Goal: Transaction & Acquisition: Purchase product/service

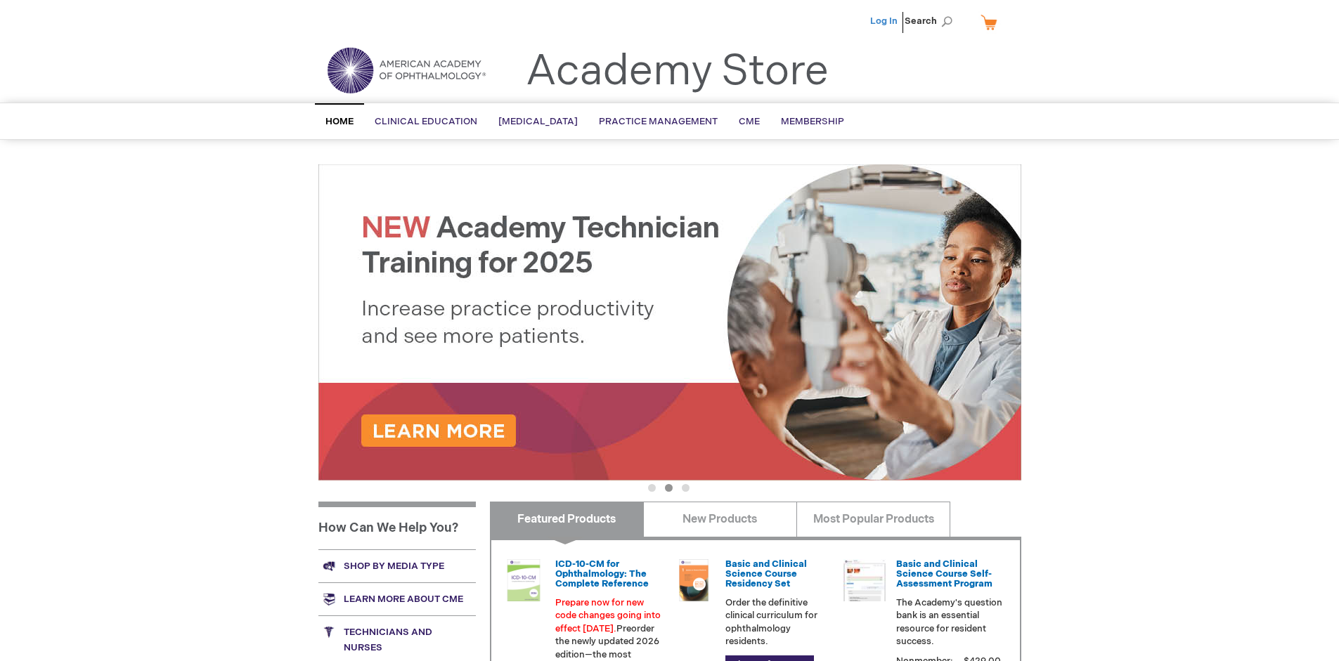
click at [885, 21] on link "Log In" at bounding box center [883, 20] width 27 height 11
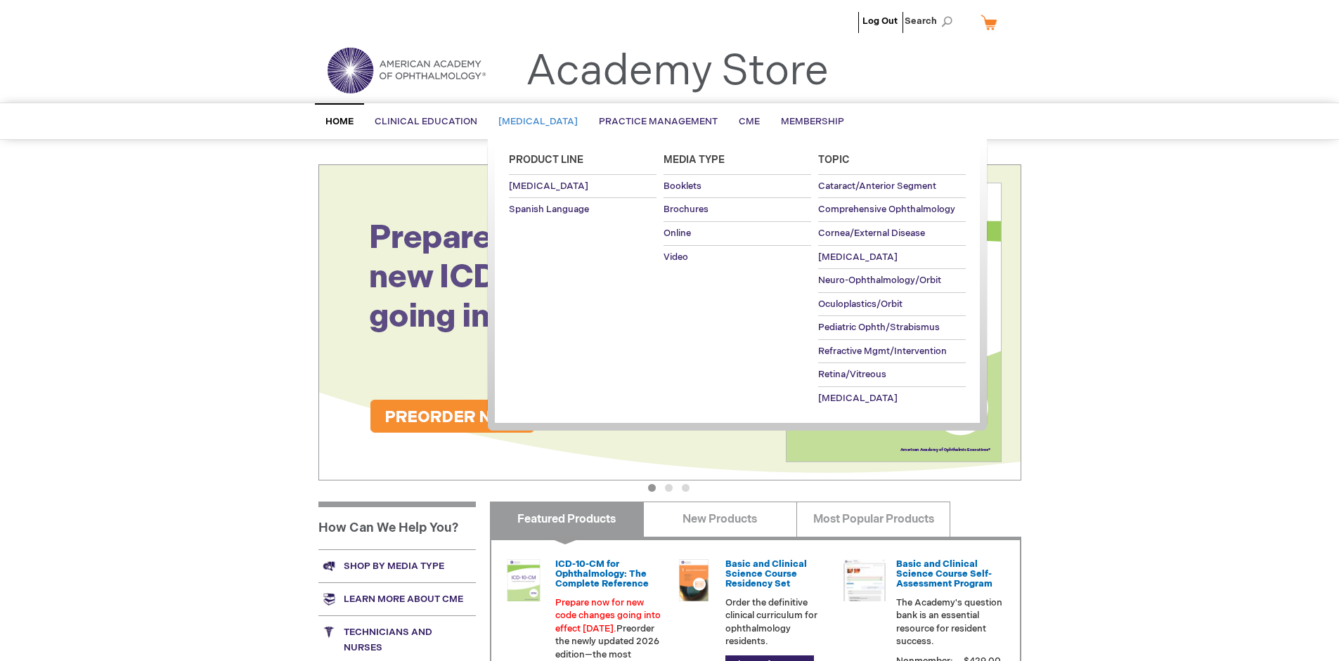
click at [542, 122] on span "[MEDICAL_DATA]" at bounding box center [537, 121] width 79 height 11
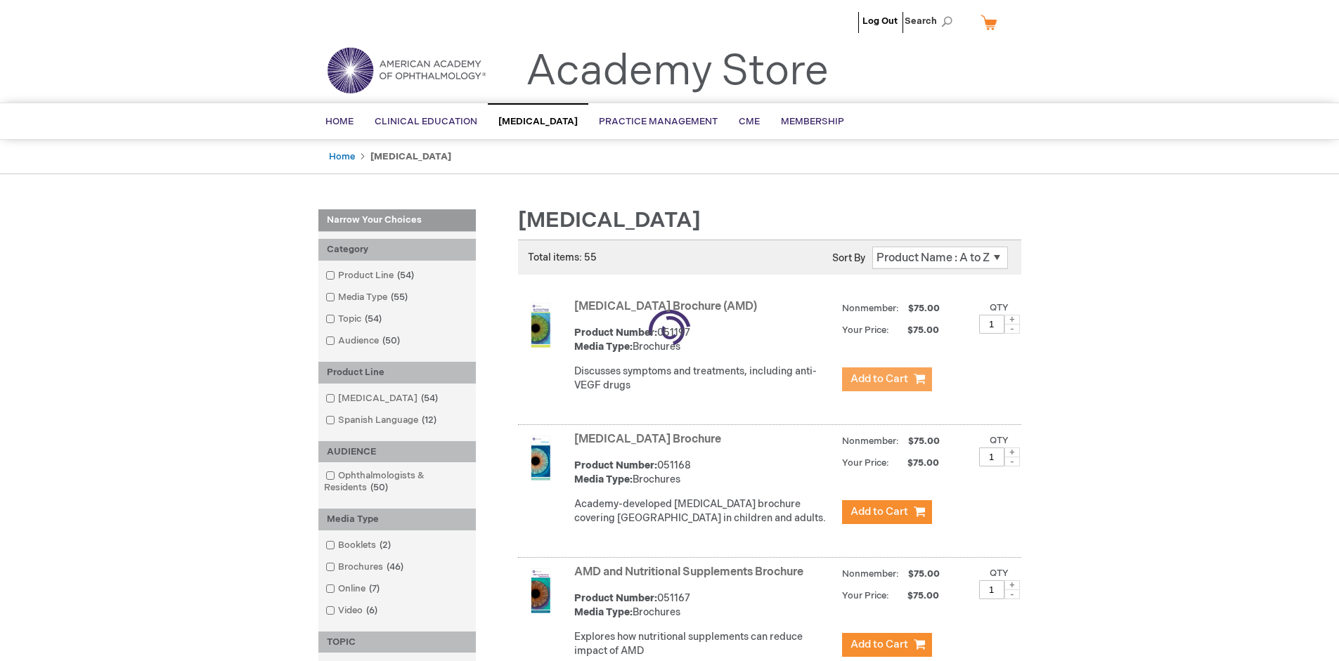
click at [886, 379] on span "Add to Cart" at bounding box center [879, 378] width 58 height 13
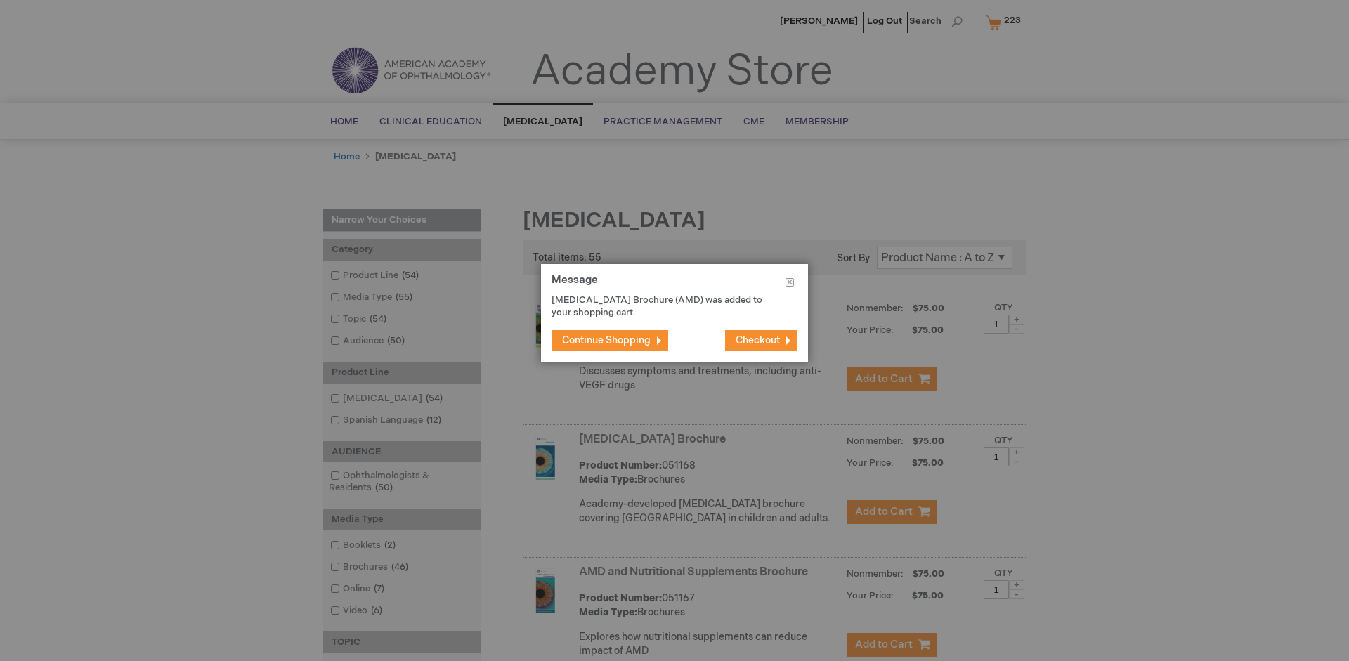
click at [606, 340] on span "Continue Shopping" at bounding box center [606, 340] width 89 height 12
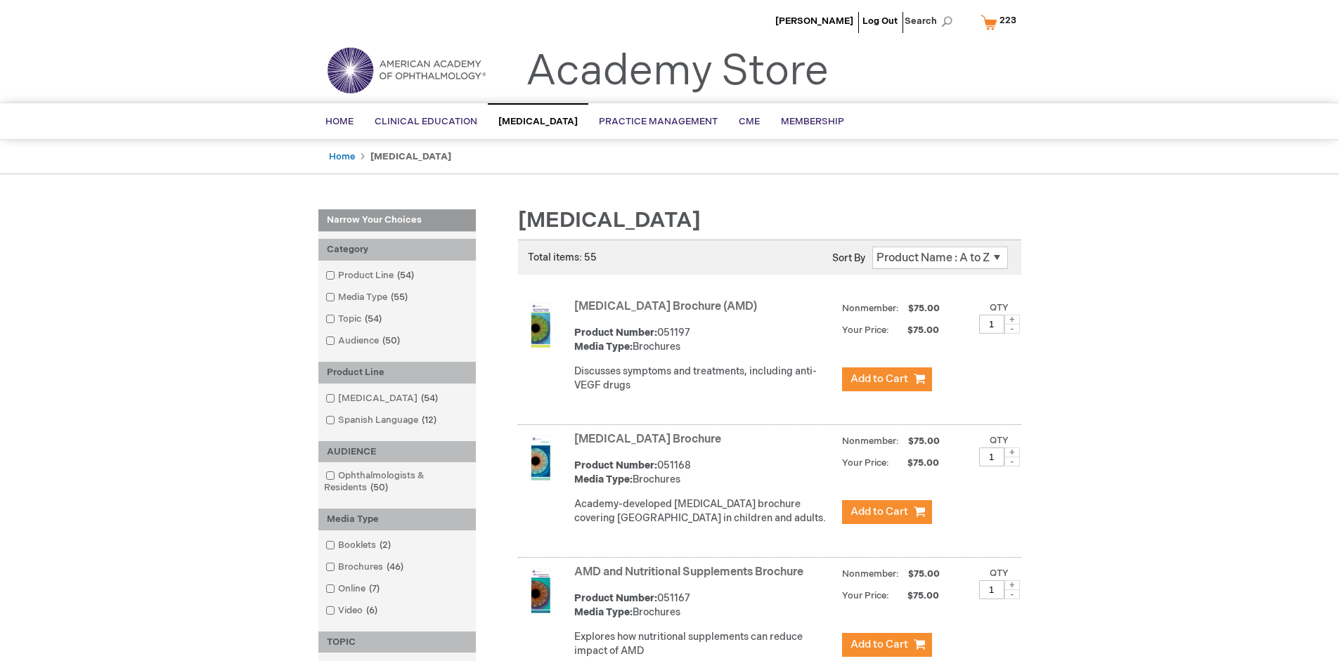
click at [691, 579] on link "AMD and Nutritional Supplements Brochure" at bounding box center [688, 572] width 229 height 13
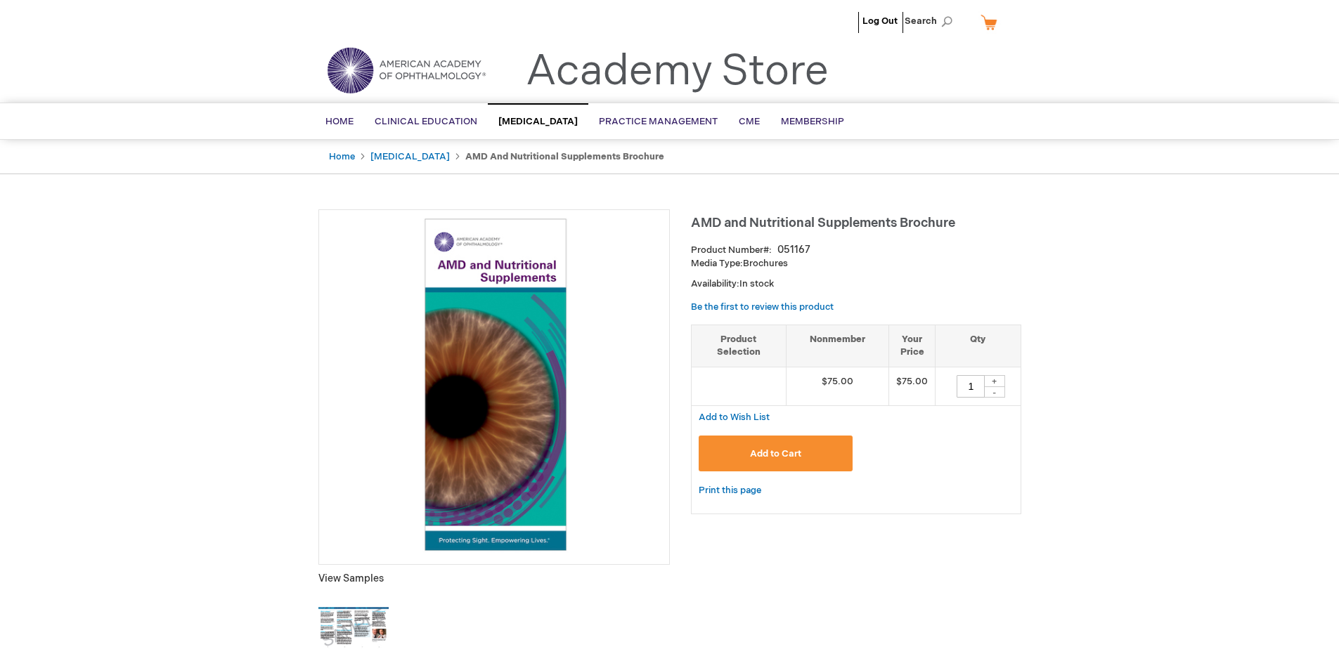
type input "1"
click at [775, 453] on span "Add to Cart" at bounding box center [775, 453] width 51 height 11
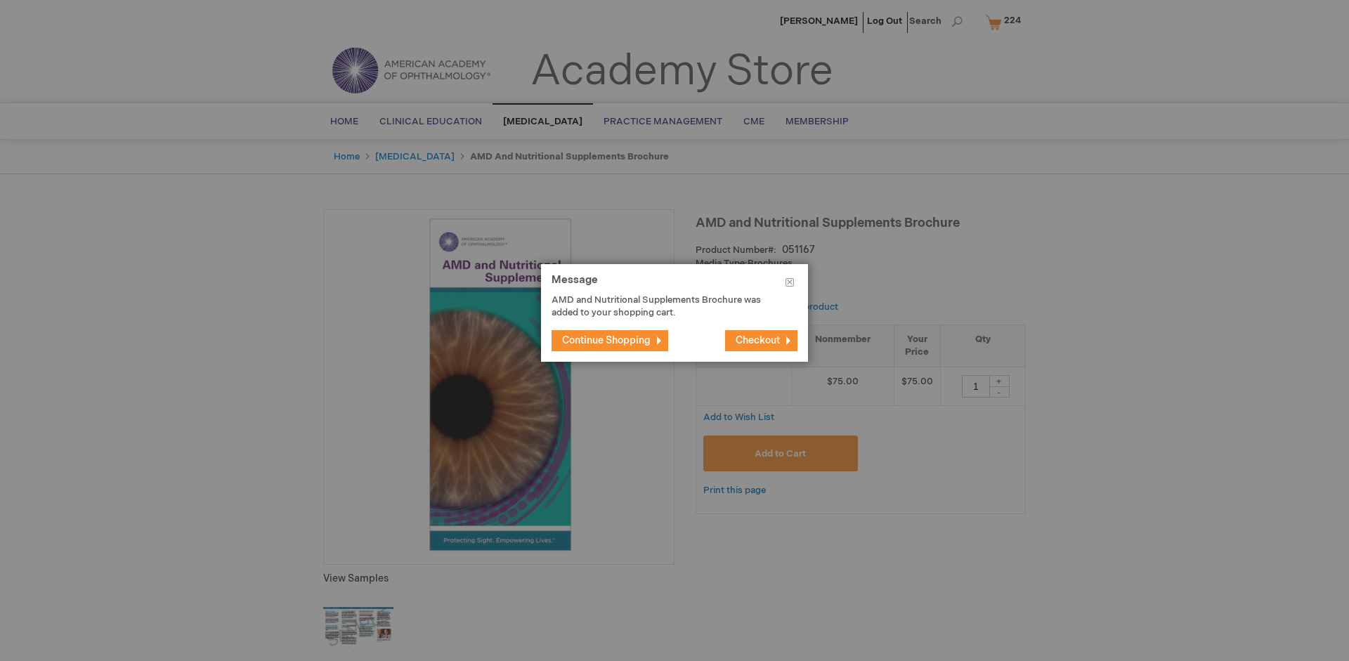
click at [606, 340] on span "Continue Shopping" at bounding box center [606, 340] width 89 height 12
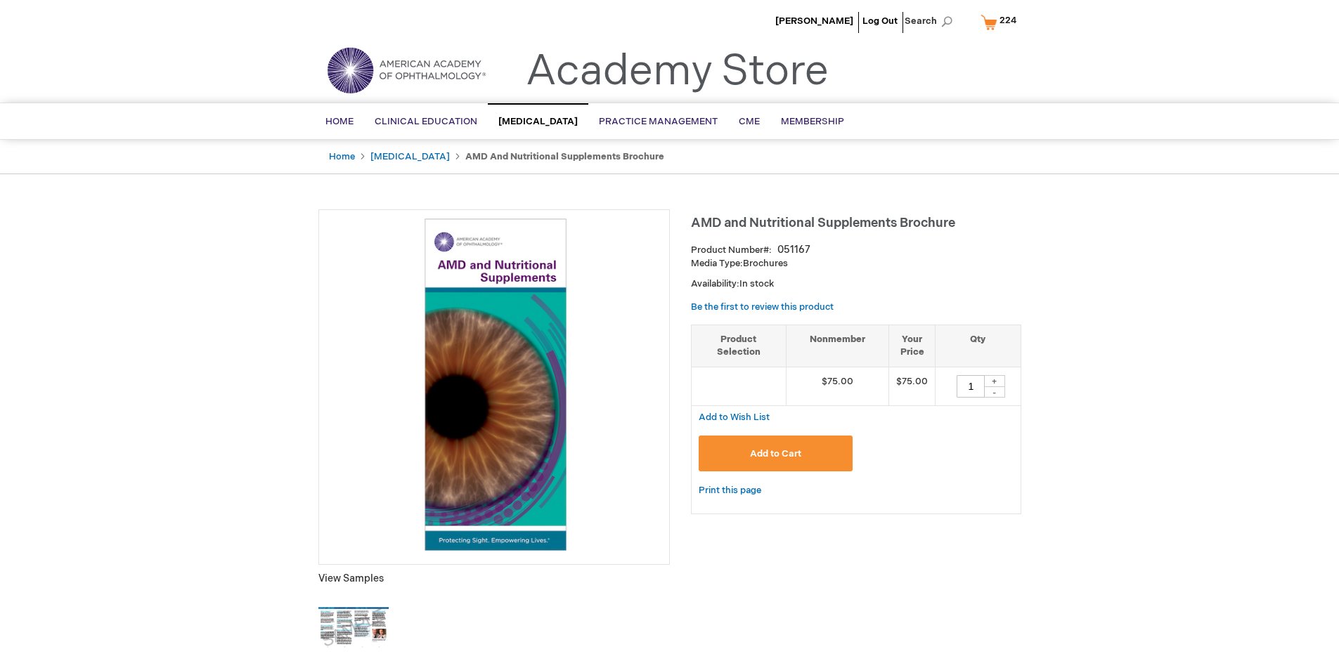
click at [1001, 22] on span "224" at bounding box center [1007, 20] width 17 height 11
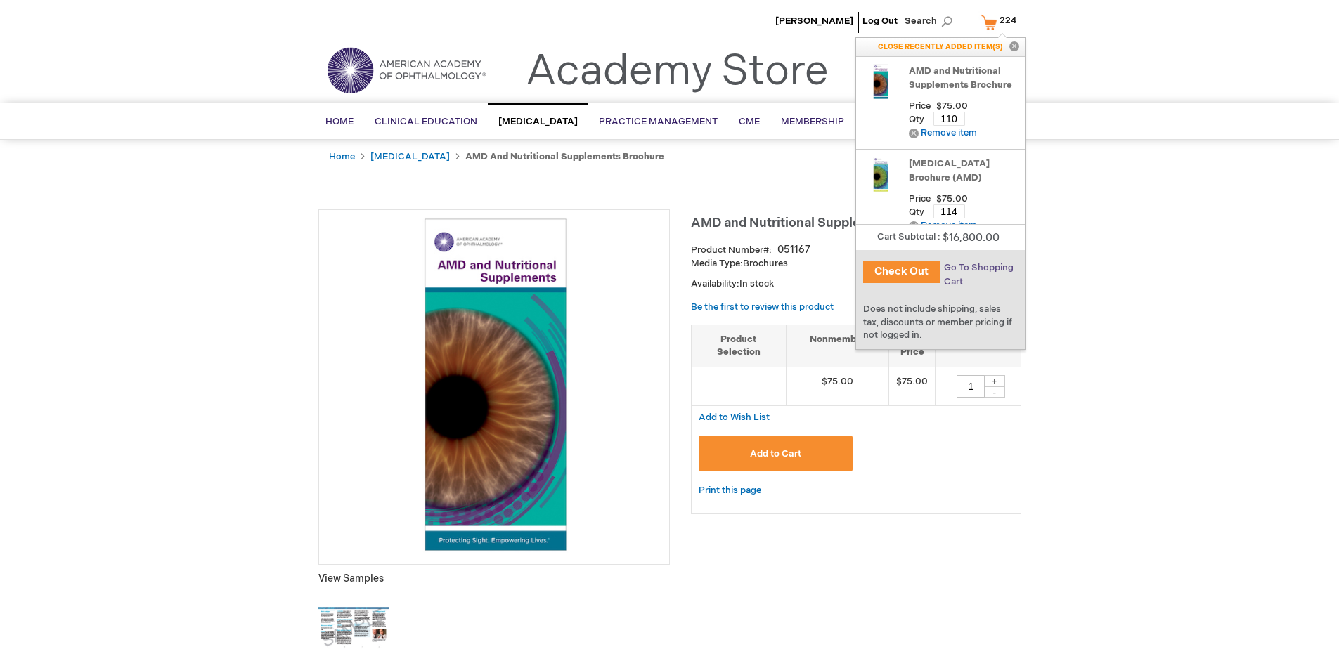
click at [977, 268] on span "Go To Shopping Cart" at bounding box center [979, 274] width 70 height 25
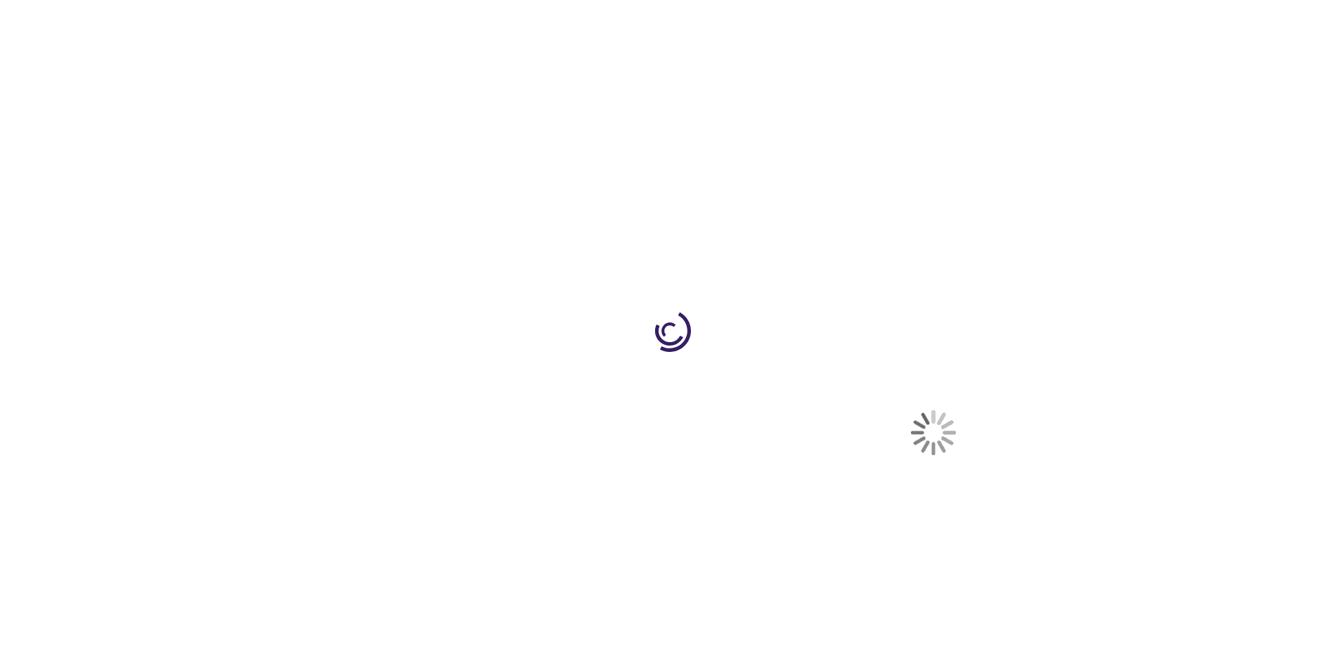
select select "US"
select select "41"
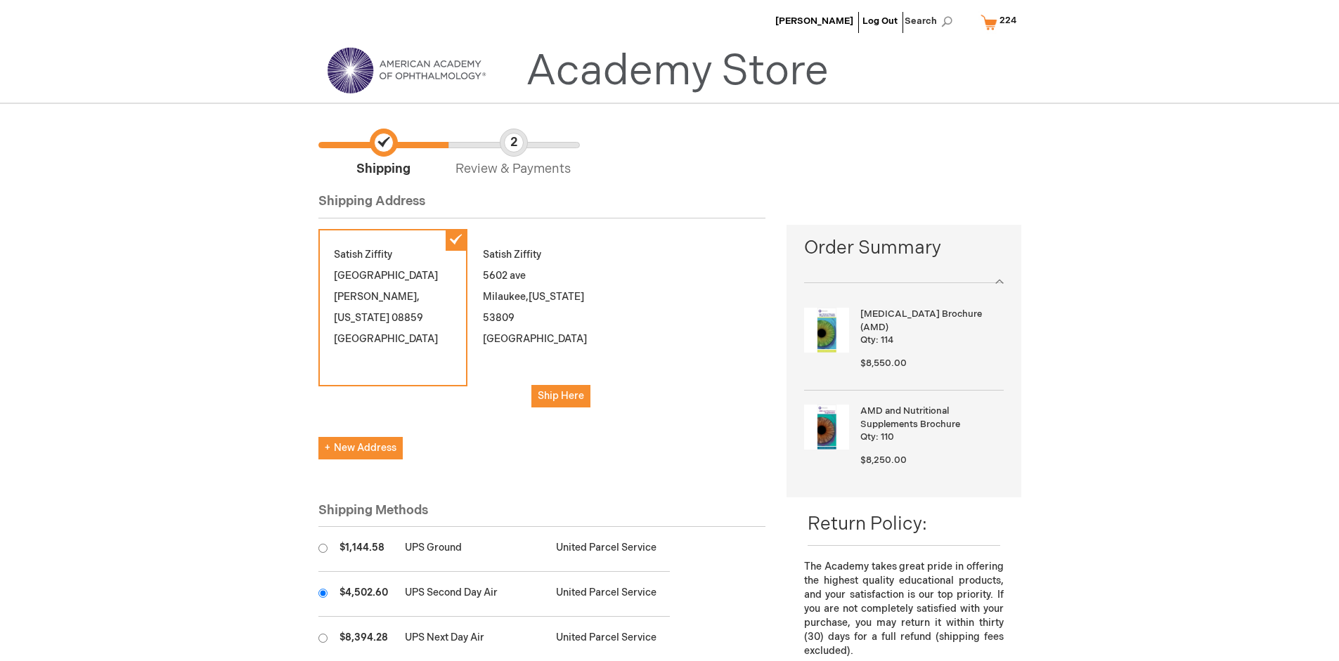
click at [323, 593] on input "radio" at bounding box center [322, 593] width 9 height 9
